Goal: Task Accomplishment & Management: Manage account settings

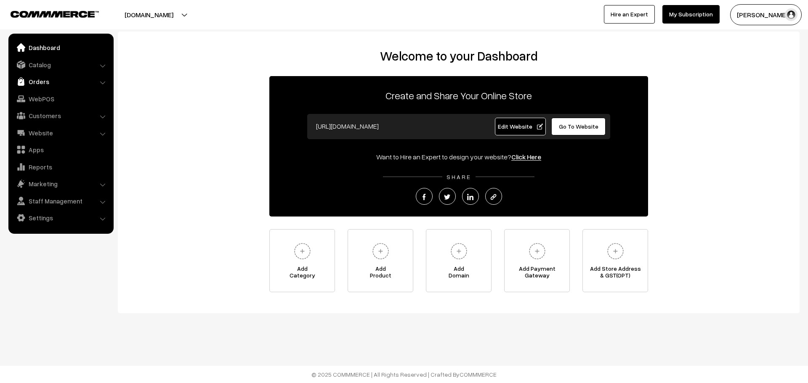
click at [46, 75] on link "Orders" at bounding box center [61, 81] width 100 height 15
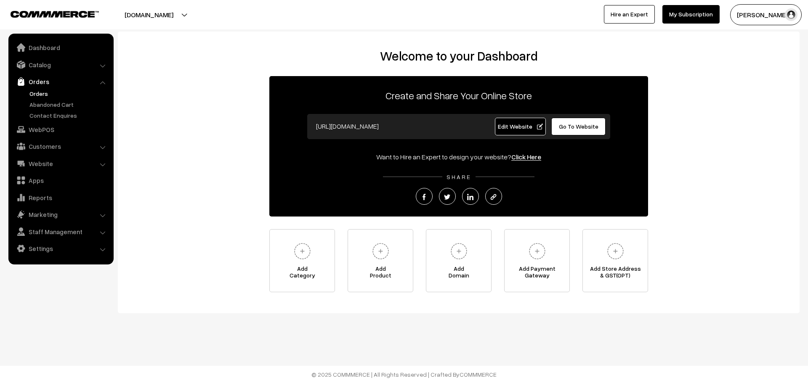
click at [43, 94] on link "Orders" at bounding box center [68, 93] width 83 height 9
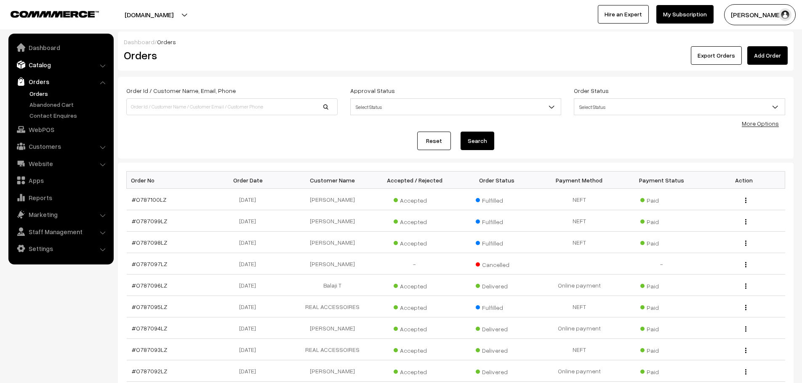
click at [36, 61] on link "Catalog" at bounding box center [61, 64] width 100 height 15
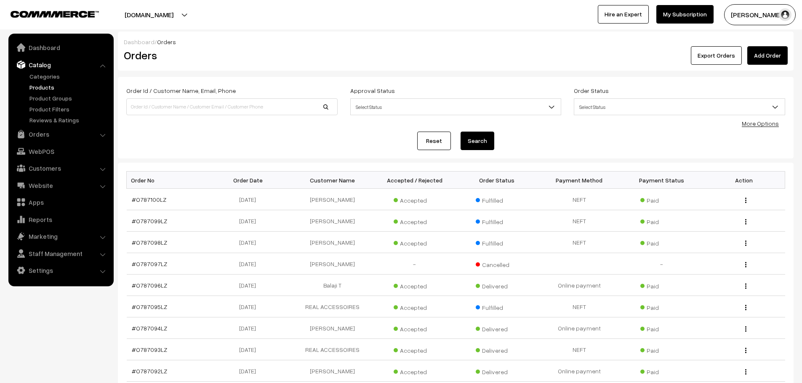
click at [51, 86] on link "Products" at bounding box center [68, 87] width 83 height 9
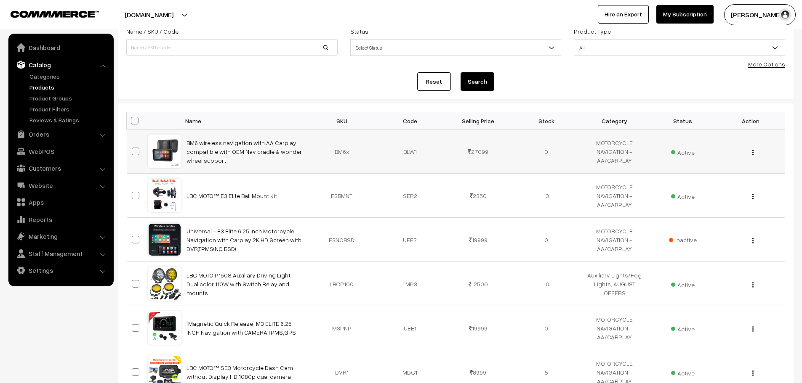
scroll to position [16, 0]
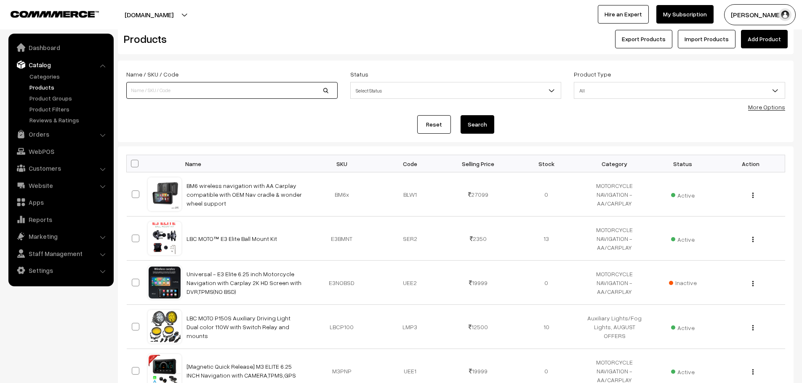
click at [181, 84] on input at bounding box center [231, 90] width 211 height 17
click at [179, 93] on input "S1" at bounding box center [231, 90] width 211 height 17
type input "S1G"
click at [460, 115] on button "Search" at bounding box center [477, 124] width 34 height 19
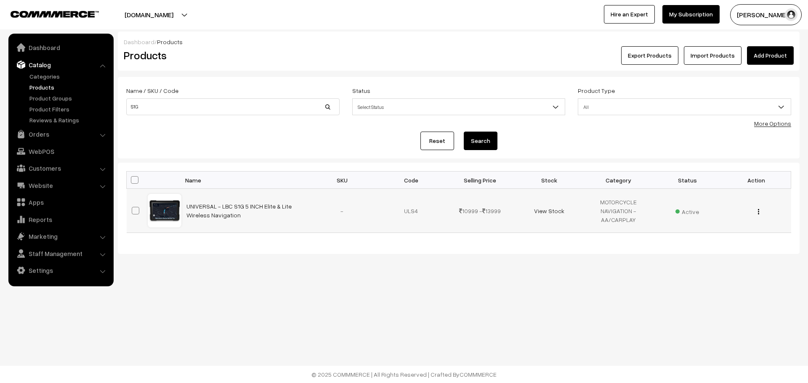
click at [758, 212] on img "button" at bounding box center [758, 211] width 1 height 5
click at [708, 240] on link "Edit" at bounding box center [721, 242] width 72 height 19
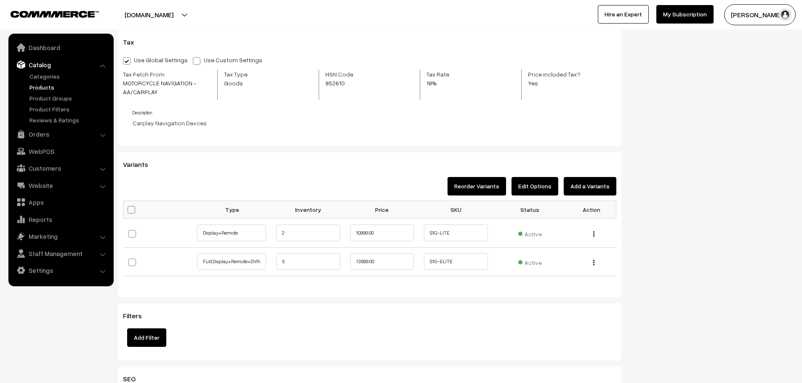
scroll to position [631, 0]
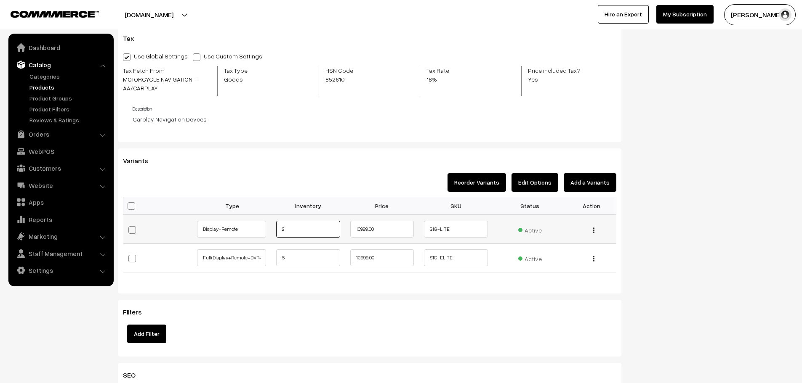
drag, startPoint x: 295, startPoint y: 233, endPoint x: 271, endPoint y: 234, distance: 24.0
click at [271, 234] on td "2" at bounding box center [308, 229] width 74 height 29
type input "0"
drag, startPoint x: 273, startPoint y: 264, endPoint x: 230, endPoint y: 267, distance: 42.6
click at [230, 267] on tr "Full(Display+Remote+DVR+TPMS) 5 13999.00 S1G-ELITE Active" at bounding box center [369, 258] width 493 height 29
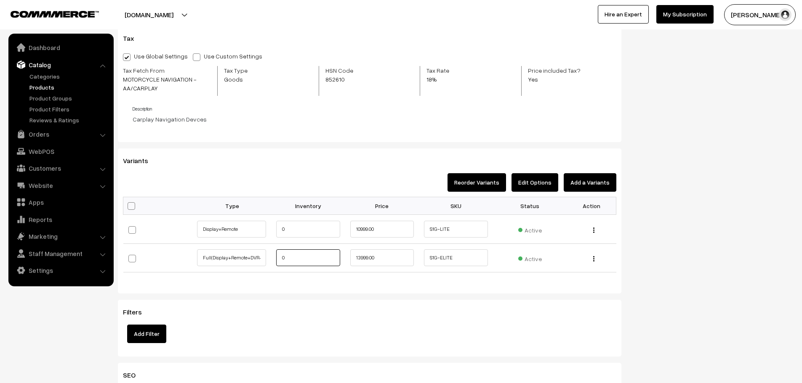
type input "0"
click at [326, 311] on div "Filters Add Filter" at bounding box center [369, 328] width 503 height 57
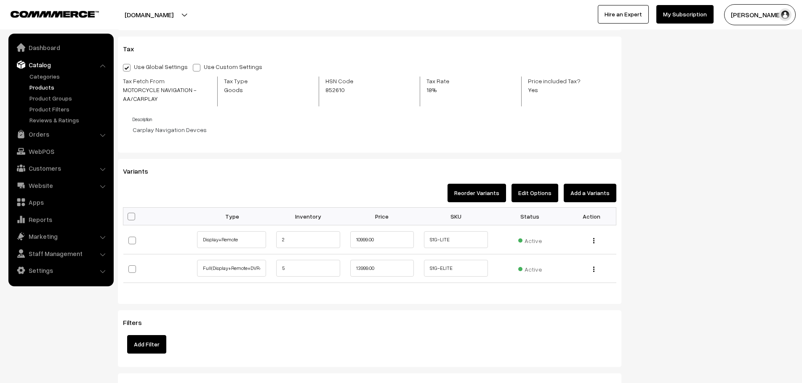
scroll to position [631, 0]
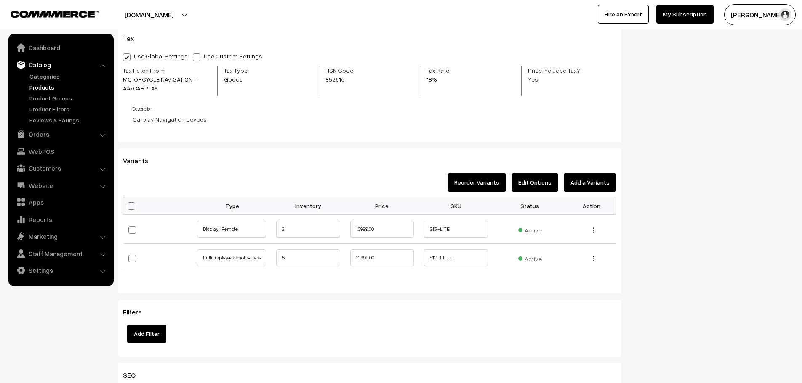
click at [64, 19] on div at bounding box center [198, 14] width 393 height 21
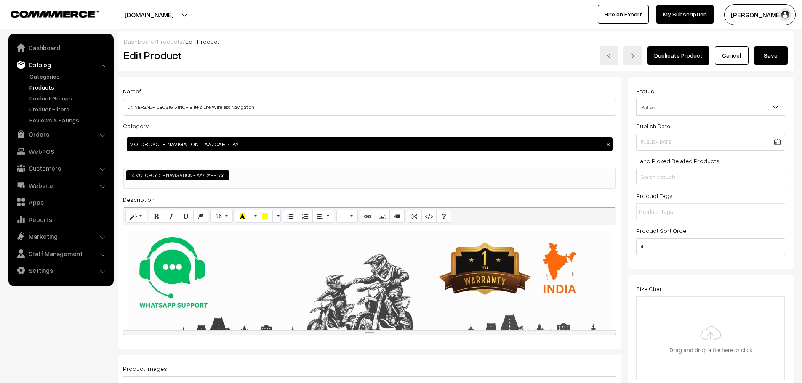
scroll to position [0, 0]
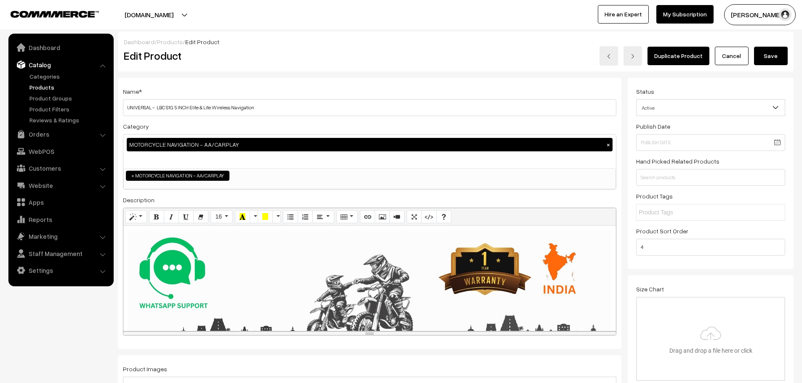
click at [57, 13] on img at bounding box center [55, 14] width 88 height 6
